Goal: Information Seeking & Learning: Learn about a topic

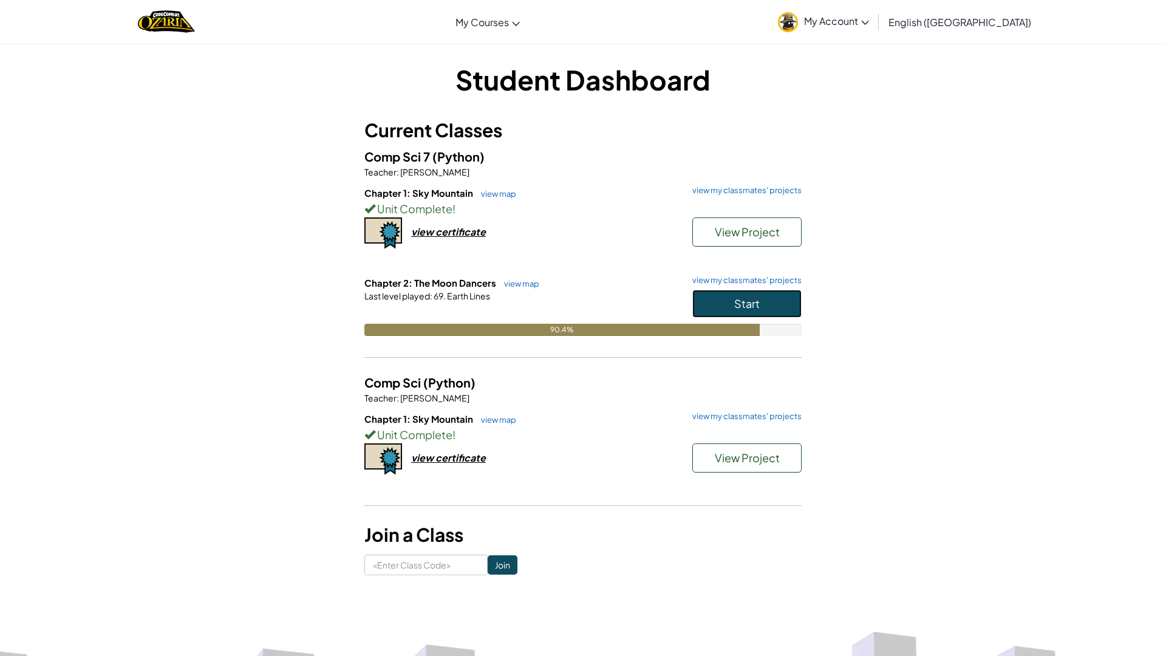
click at [744, 304] on span "Start" at bounding box center [746, 303] width 25 height 14
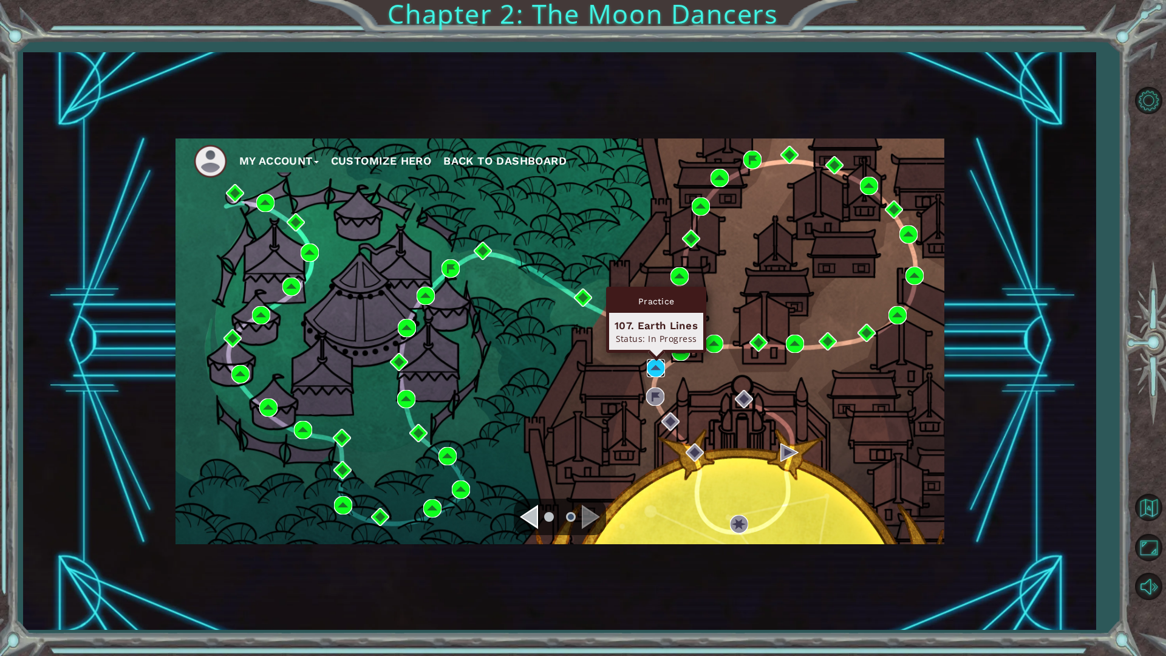
click at [661, 365] on img at bounding box center [656, 368] width 18 height 18
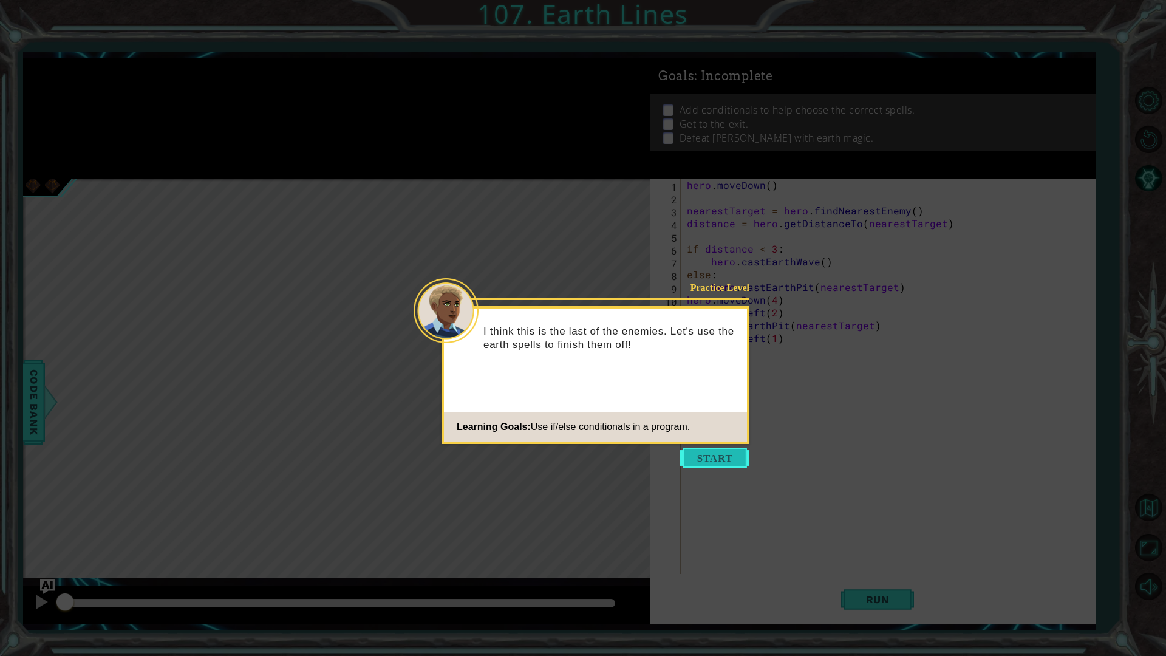
click at [713, 460] on button "Start" at bounding box center [714, 457] width 69 height 19
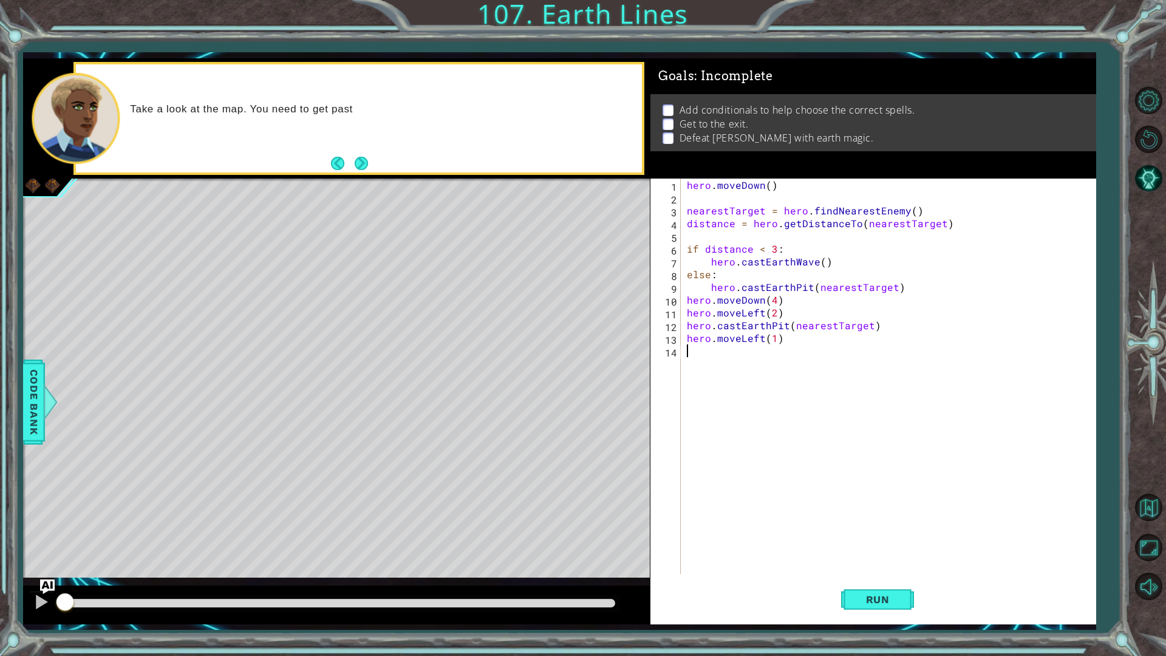
click at [56, 582] on div "methods hero use(thing) moveUp(steps) moveDown(steps) moveLeft(steps) moveRight…" at bounding box center [559, 341] width 1072 height 566
click at [47, 582] on img "Ask AI" at bounding box center [47, 586] width 16 height 16
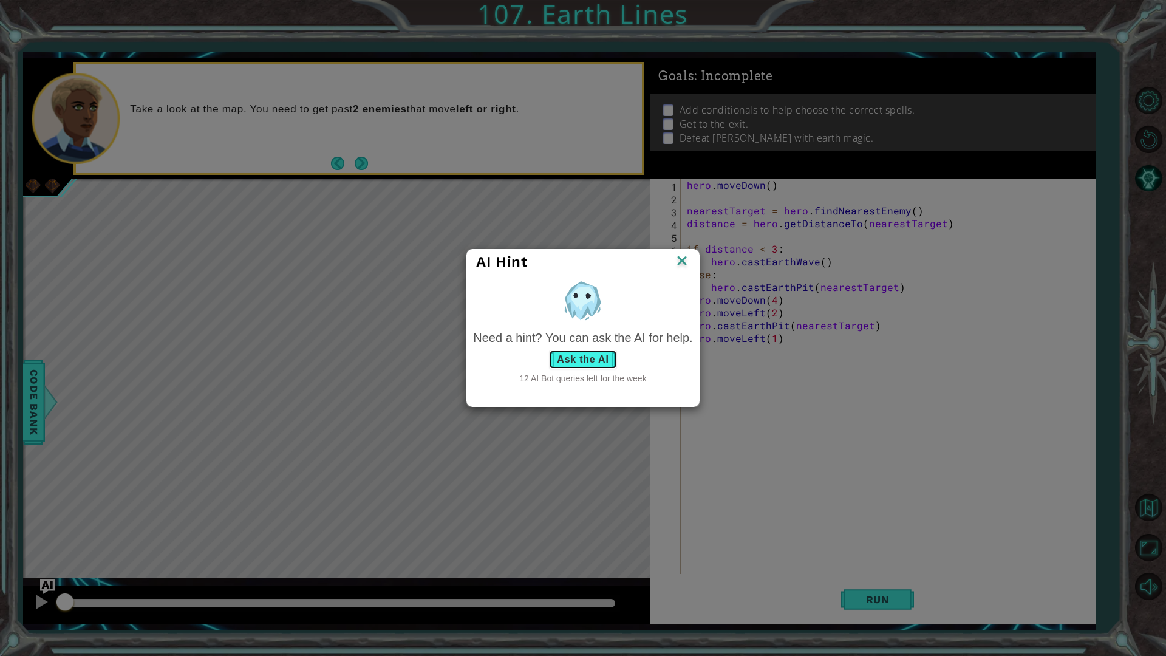
click at [574, 359] on button "Ask the AI" at bounding box center [582, 359] width 67 height 19
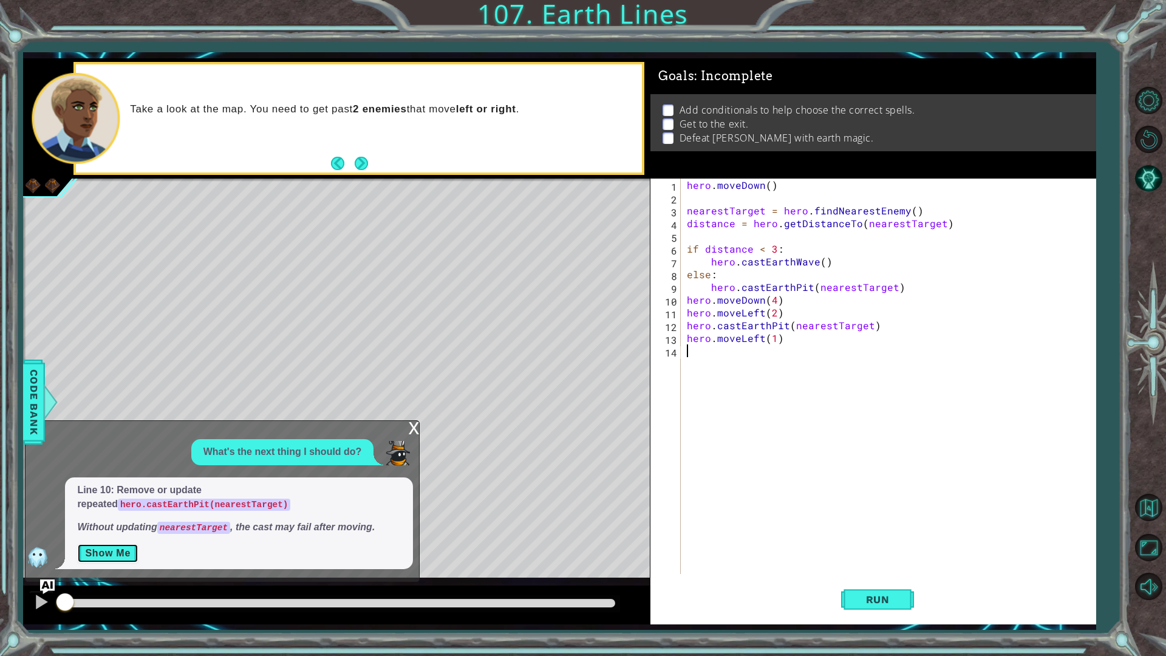
click at [103, 550] on button "Show Me" at bounding box center [107, 552] width 61 height 19
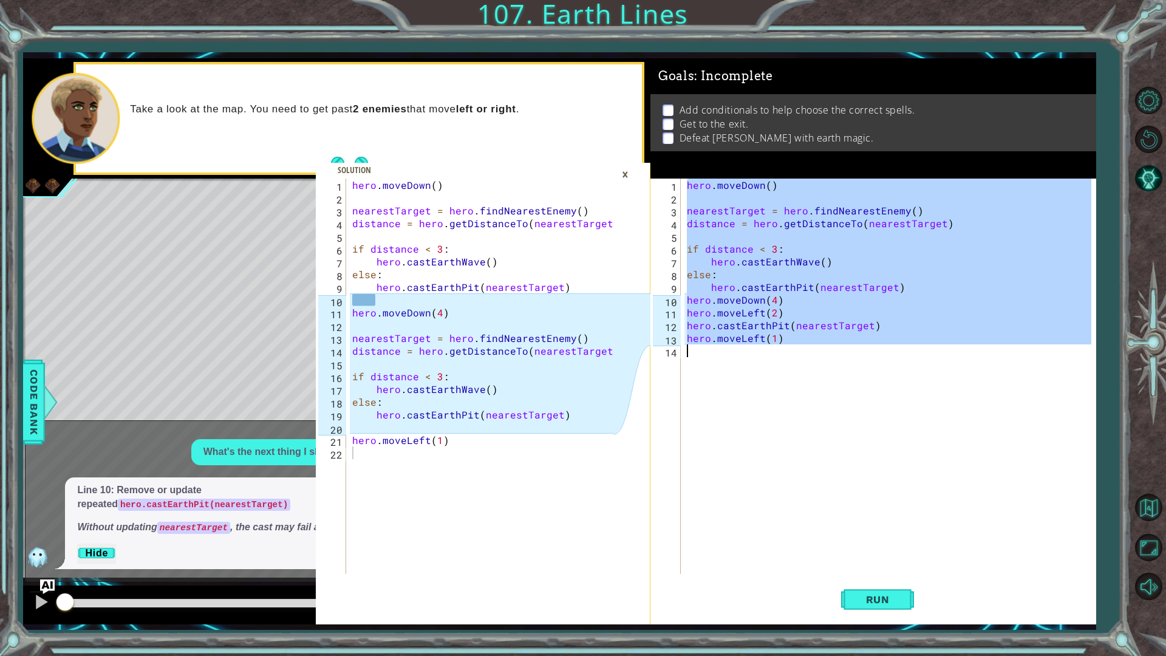
drag, startPoint x: 685, startPoint y: 182, endPoint x: 953, endPoint y: 422, distance: 359.4
click at [953, 422] on div "hero . [GEOGRAPHIC_DATA] ( ) nearestTarget = hero . findNearestEnemy ( ) distan…" at bounding box center [890, 388] width 413 height 421
type textarea "hero.moveLeft(1)"
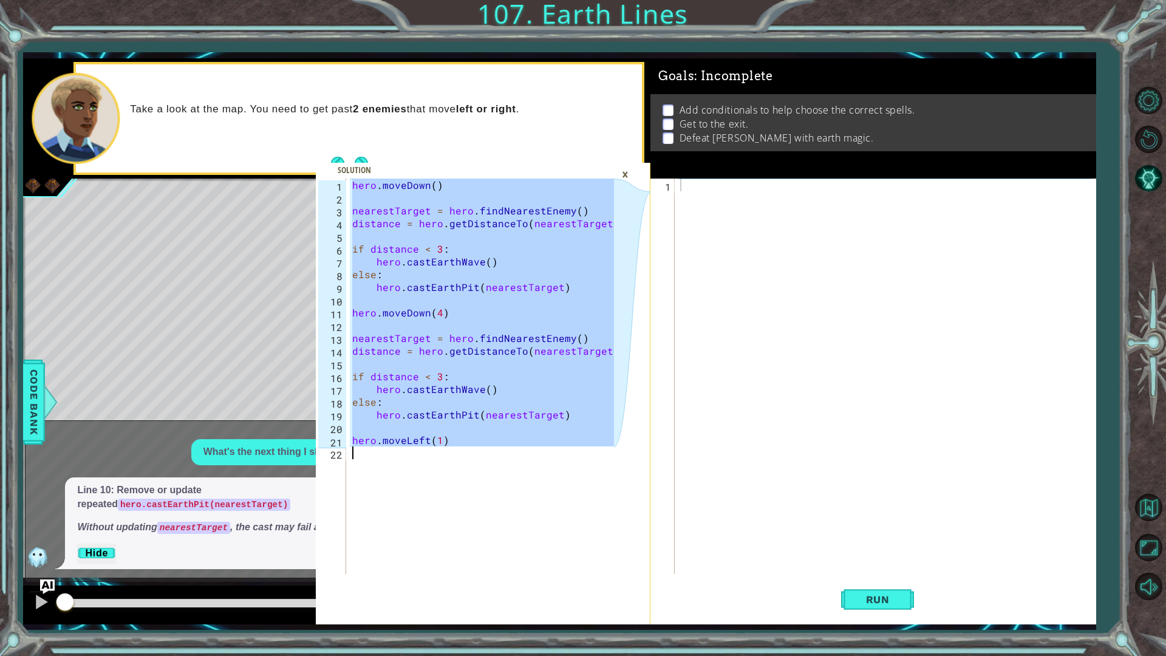
drag, startPoint x: 352, startPoint y: 182, endPoint x: 478, endPoint y: 498, distance: 340.8
click at [478, 498] on div "hero . [GEOGRAPHIC_DATA] ( ) nearestTarget = hero . findNearestEnemy ( ) distan…" at bounding box center [485, 388] width 270 height 421
type textarea "hero.moveLeft(1)"
click at [699, 177] on div "Goals : Incomplete Add conditionals to help choose the correct spells. Get to t…" at bounding box center [873, 118] width 446 height 121
click at [696, 182] on div at bounding box center [888, 388] width 420 height 421
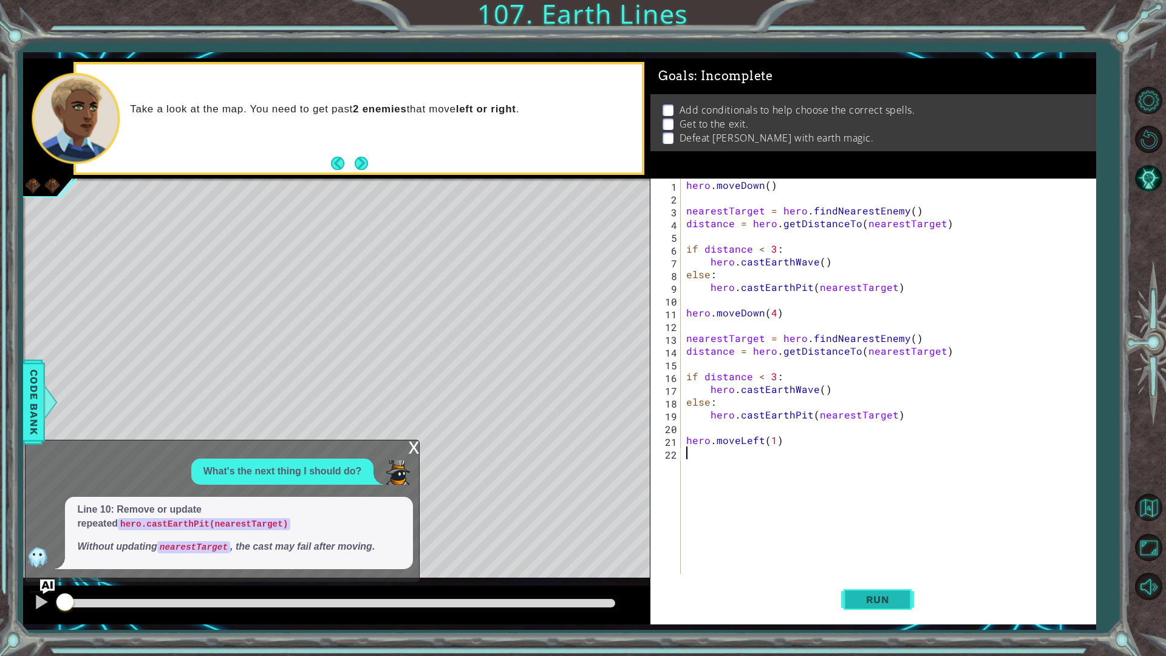
click at [894, 610] on button "Run" at bounding box center [877, 599] width 73 height 44
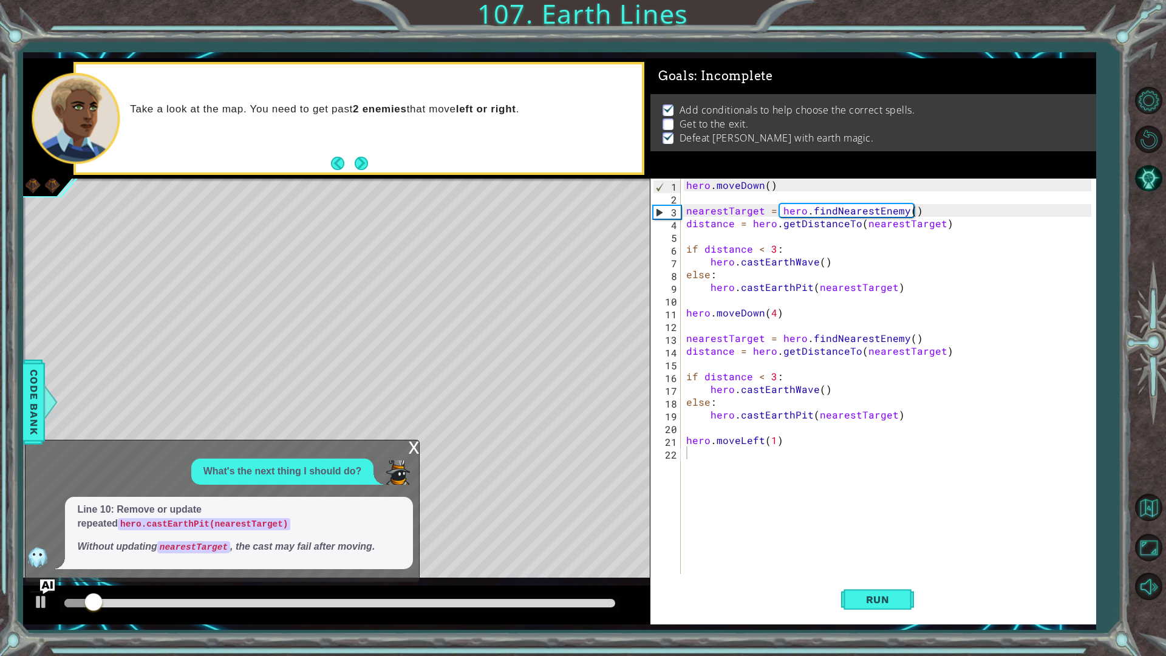
click at [412, 448] on div "x" at bounding box center [413, 446] width 11 height 12
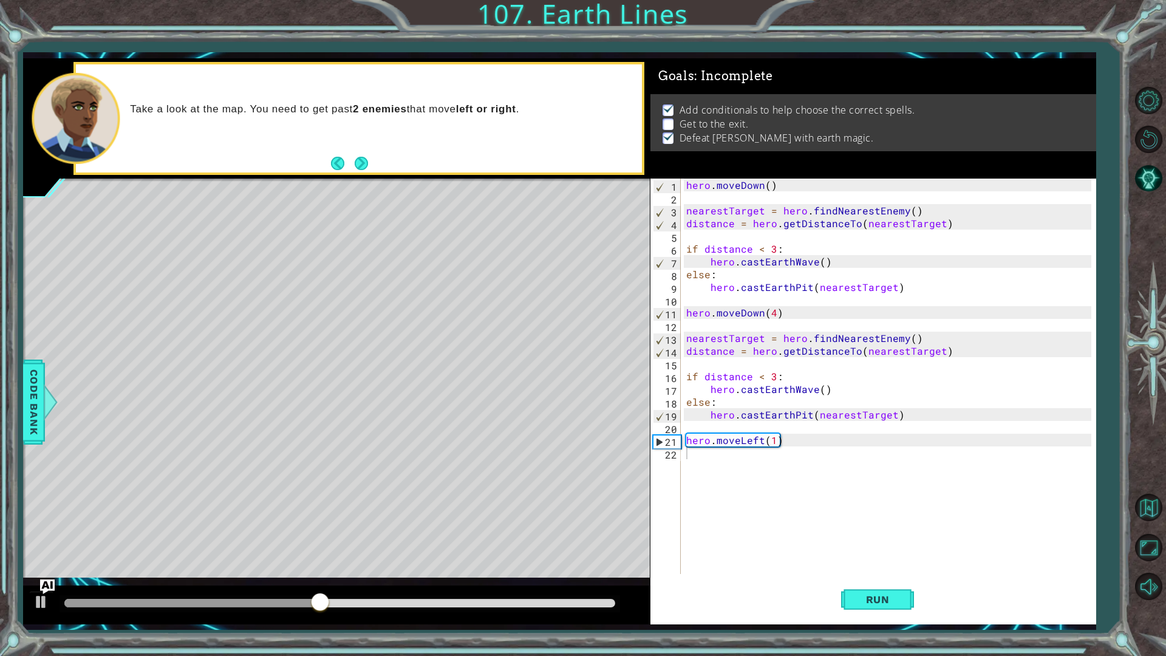
click at [772, 442] on div "hero . [GEOGRAPHIC_DATA] ( ) nearestTarget = hero . findNearestEnemy ( ) distan…" at bounding box center [891, 388] width 414 height 421
type textarea "hero.moveLeft(5)"
click at [886, 590] on button "Run" at bounding box center [877, 599] width 73 height 44
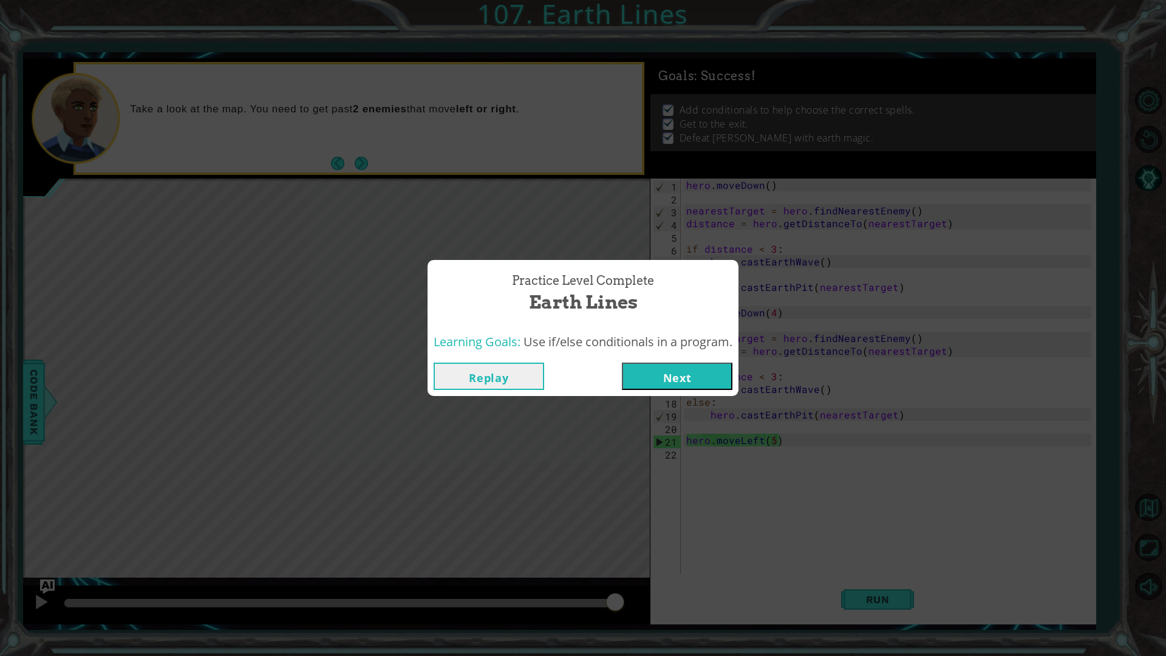
click at [659, 367] on button "Next" at bounding box center [677, 375] width 110 height 27
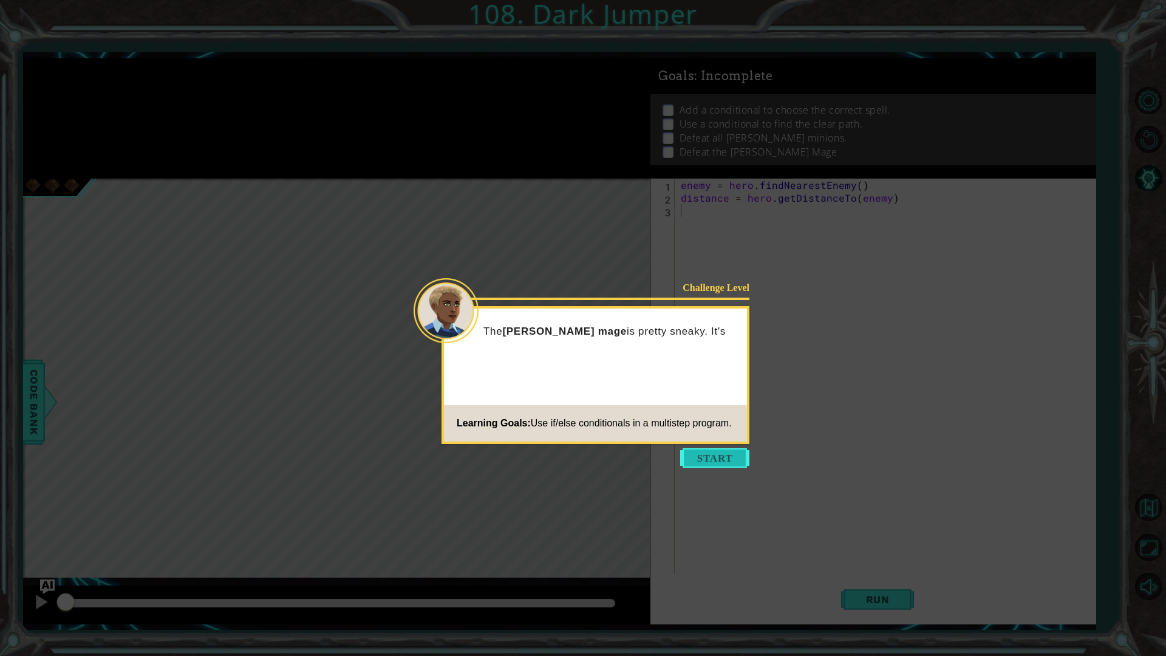
click at [726, 458] on button "Start" at bounding box center [714, 457] width 69 height 19
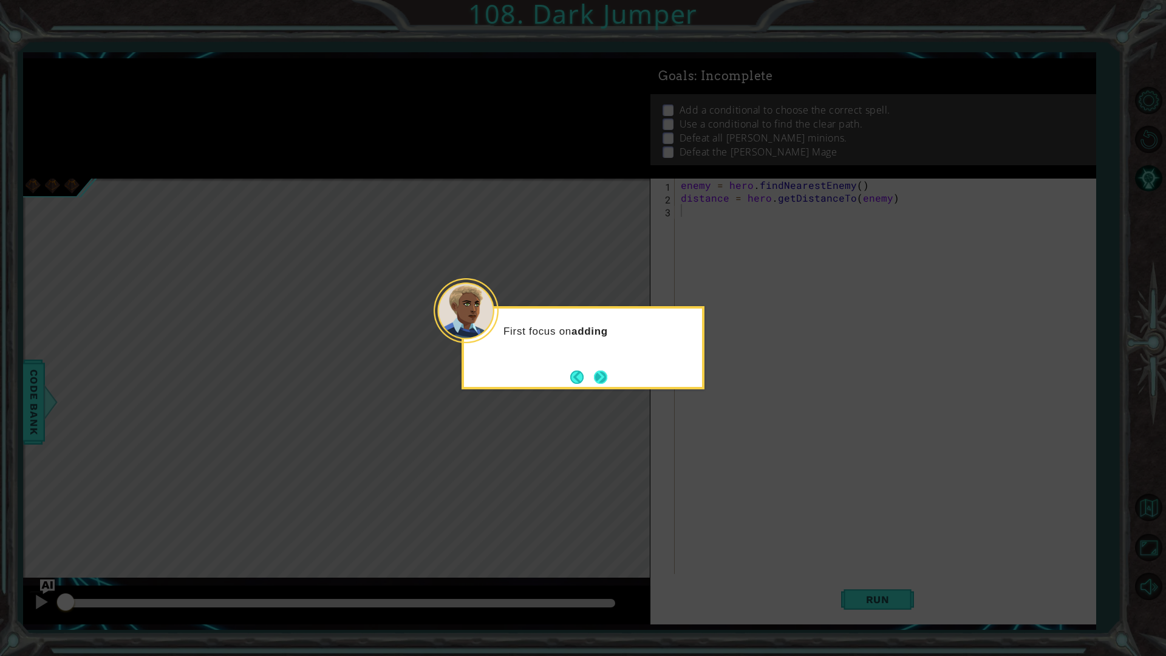
click at [603, 374] on button "Next" at bounding box center [600, 376] width 13 height 13
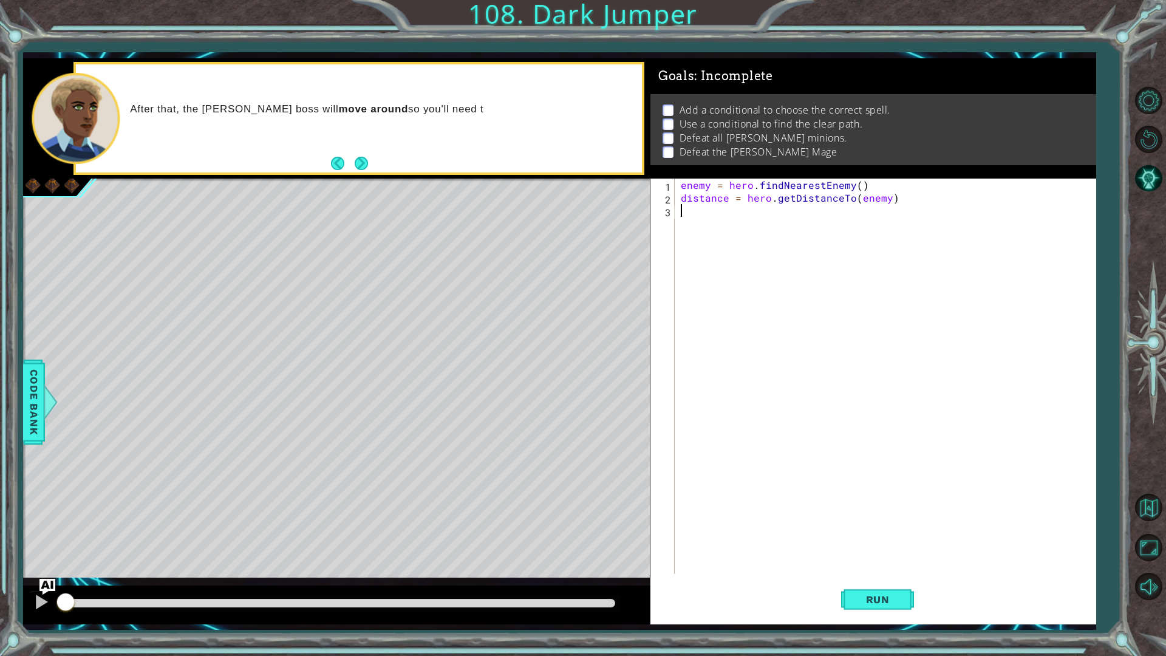
click at [47, 582] on img "Ask AI" at bounding box center [47, 586] width 16 height 16
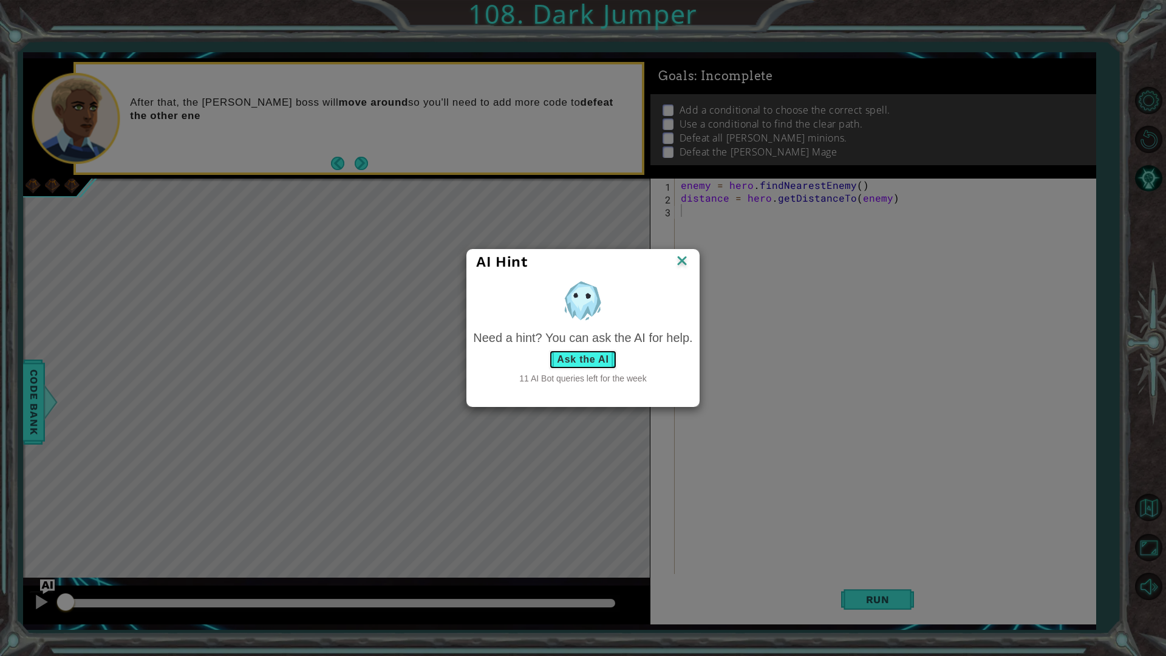
click at [602, 356] on button "Ask the AI" at bounding box center [582, 359] width 67 height 19
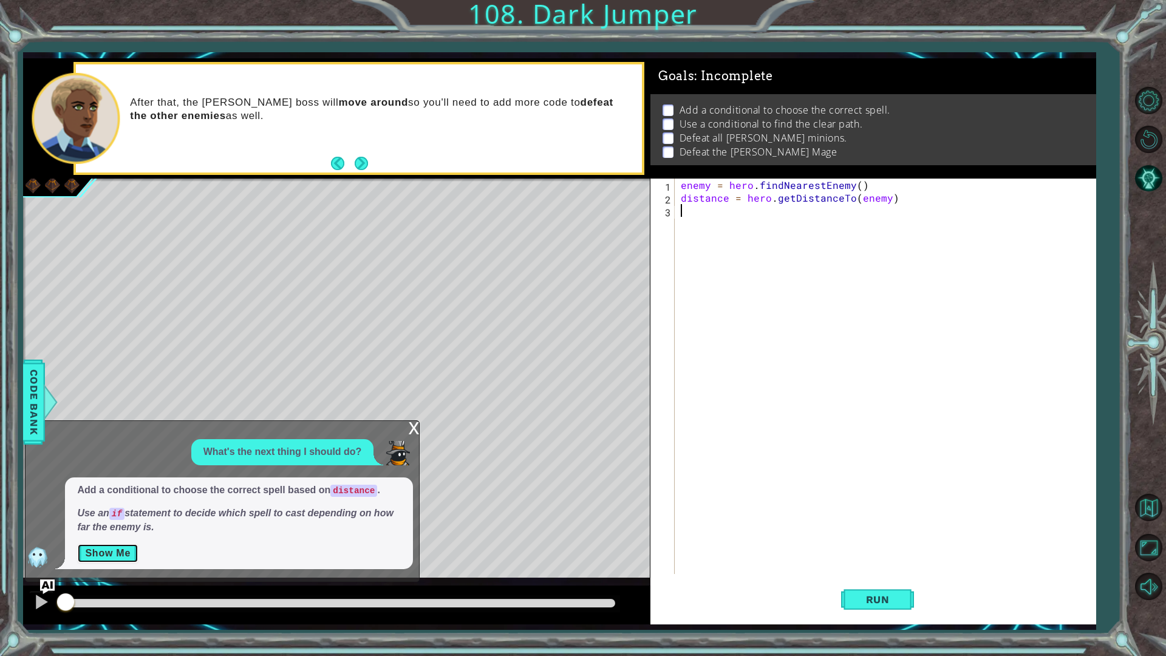
click at [117, 550] on button "Show Me" at bounding box center [107, 552] width 61 height 19
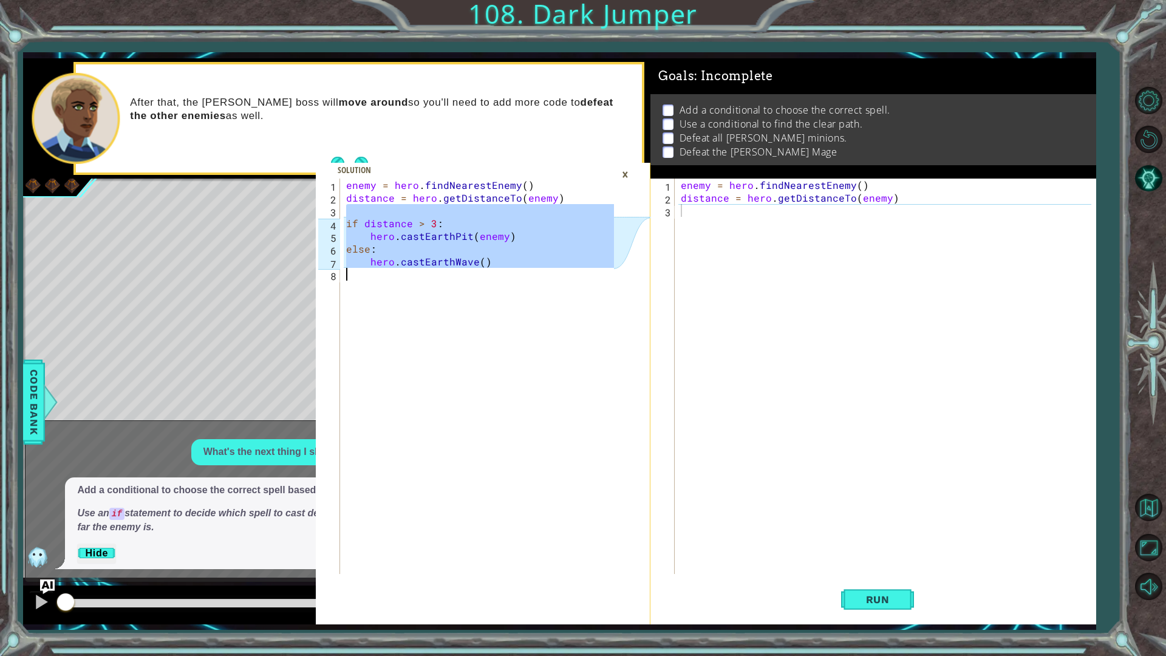
drag, startPoint x: 345, startPoint y: 217, endPoint x: 495, endPoint y: 296, distance: 170.0
click at [495, 296] on div "enemy = hero . findNearestEnemy ( ) distance = hero . getDistanceTo ( enemy ) i…" at bounding box center [482, 388] width 276 height 421
type textarea "hero.castEarthWave()"
click at [684, 216] on div "enemy = hero . findNearestEnemy ( ) distance = hero . getDistanceTo ( enemy )" at bounding box center [888, 388] width 420 height 421
paste textarea "hero.moveLeft(1)"
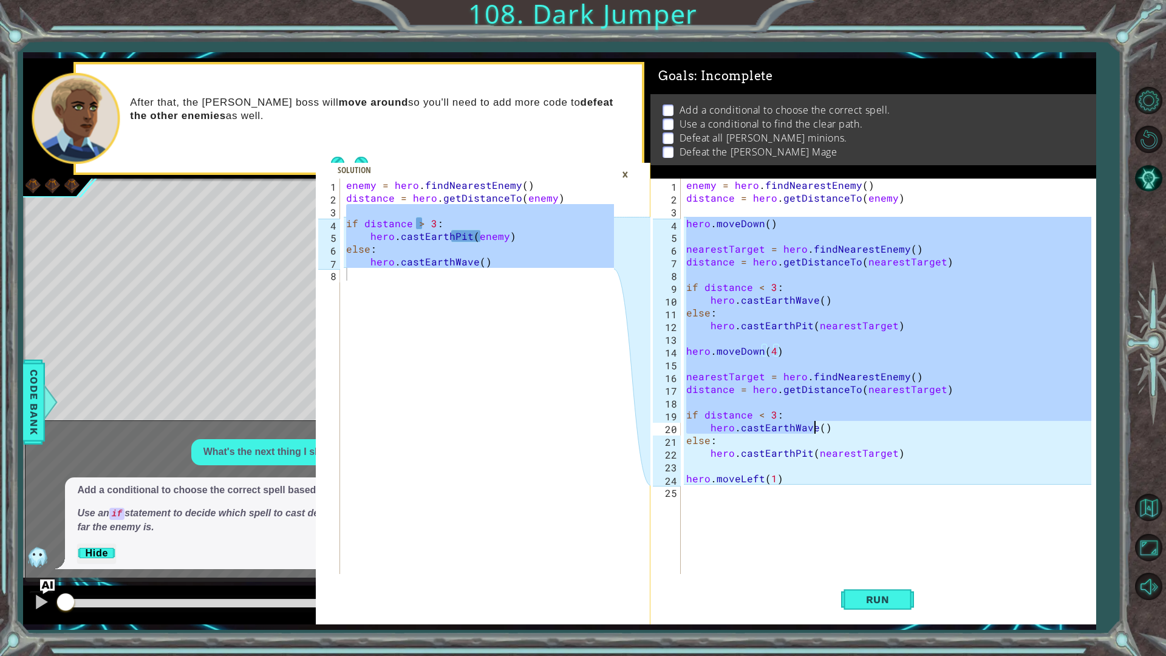
drag, startPoint x: 686, startPoint y: 220, endPoint x: 891, endPoint y: 538, distance: 378.1
click at [891, 538] on div "enemy = hero . findNearestEnemy ( ) distance = hero . getDistanceTo ( enemy ) h…" at bounding box center [891, 388] width 414 height 421
type textarea "hero.moveLeft(1)"
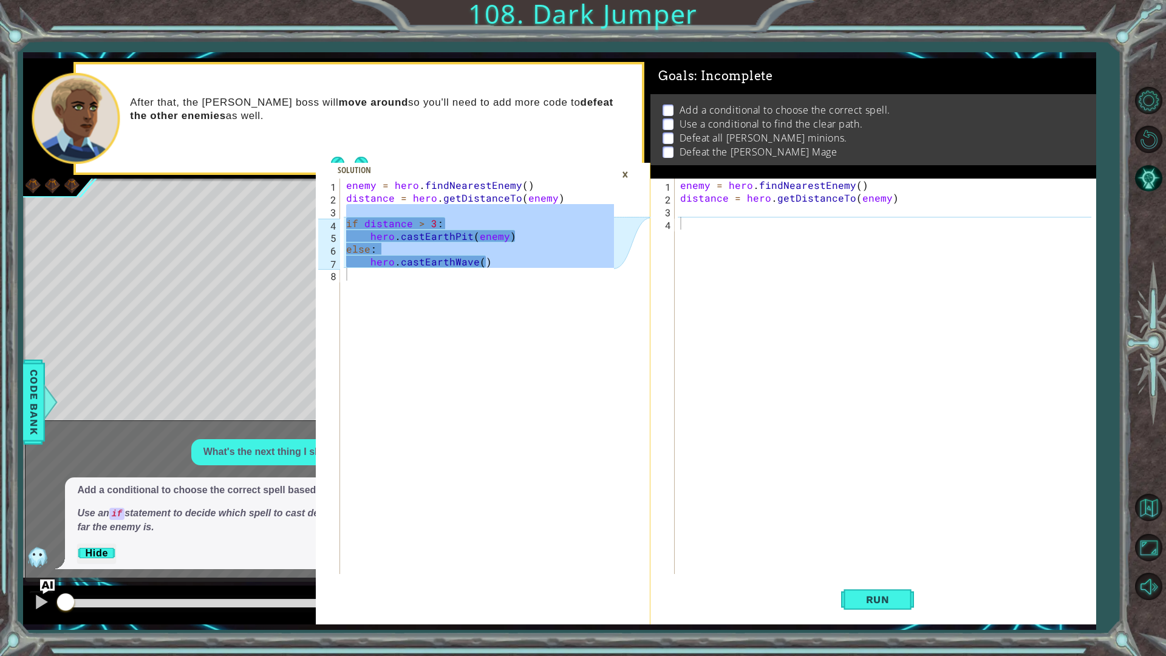
click at [341, 219] on div "hero.castEarthWave() 1 2 3 4 5 6 7 8 enemy = hero . findNearestEnemy ( ) distan…" at bounding box center [464, 375] width 297 height 395
click at [423, 328] on div "enemy = hero . findNearestEnemy ( ) distance = hero . getDistanceTo ( enemy ) i…" at bounding box center [479, 375] width 270 height 395
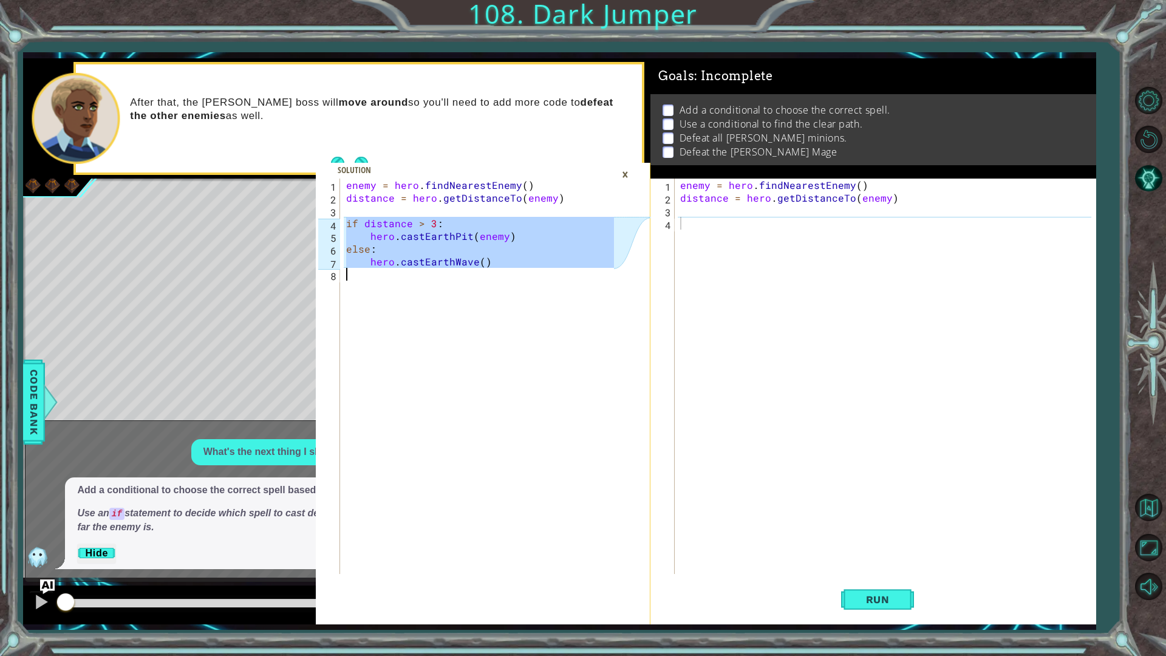
drag, startPoint x: 349, startPoint y: 219, endPoint x: 548, endPoint y: 300, distance: 214.9
click at [532, 299] on div "enemy = hero . findNearestEnemy ( ) distance = hero . getDistanceTo ( enemy ) i…" at bounding box center [482, 388] width 276 height 421
type textarea "hero.castEarthWave()"
click at [696, 221] on div "enemy = hero . findNearestEnemy ( ) distance = hero . getDistanceTo ( enemy )" at bounding box center [888, 388] width 420 height 421
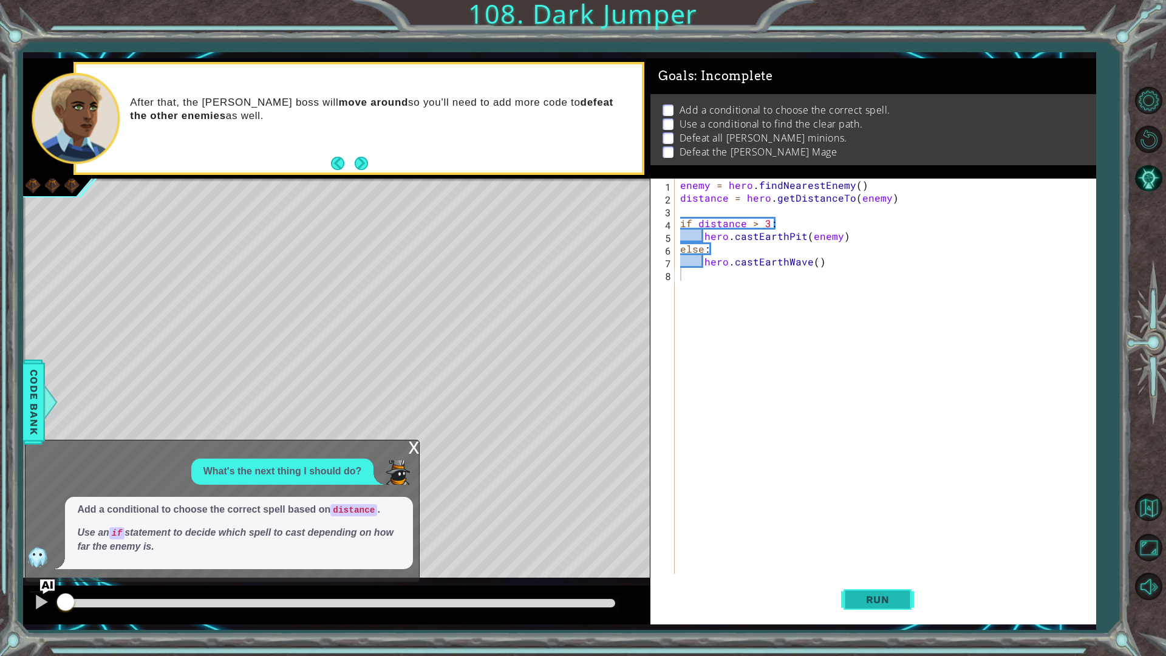
click at [866, 602] on span "Run" at bounding box center [878, 599] width 48 height 12
click at [410, 446] on div "x" at bounding box center [413, 446] width 11 height 12
